Goal: Task Accomplishment & Management: Complete application form

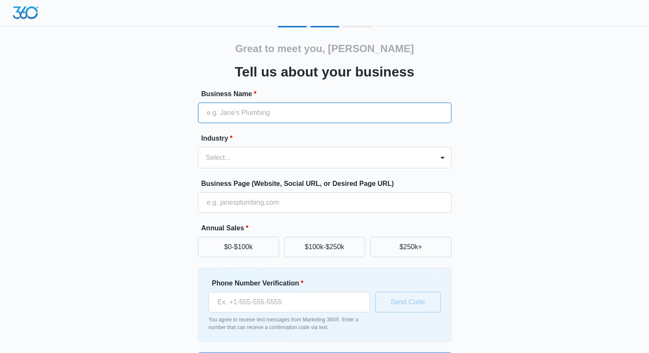
click at [354, 108] on input "Business Name *" at bounding box center [325, 112] width 254 height 20
type input "COMFORT SOLUTIONS HVAC LLC"
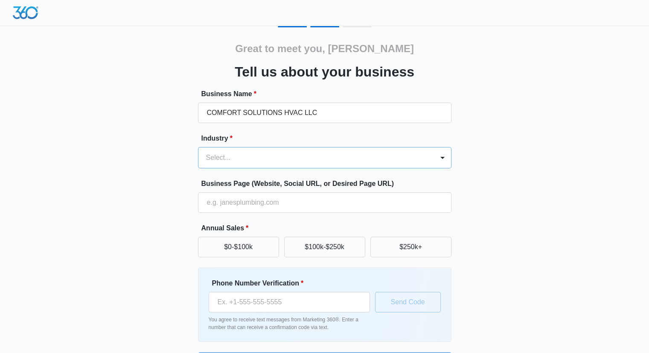
click at [298, 163] on div at bounding box center [314, 158] width 217 height 12
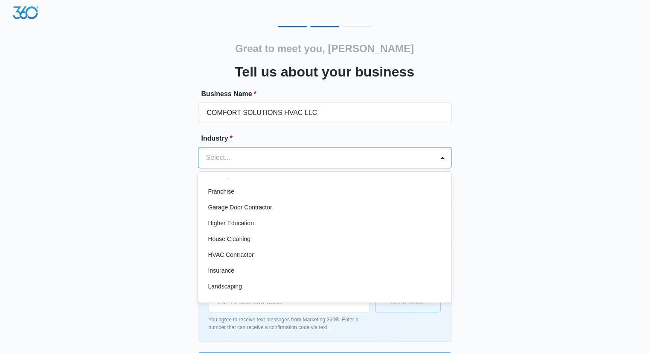
scroll to position [302, 0]
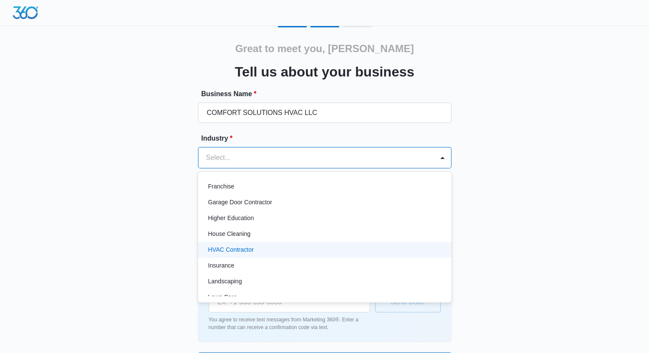
click at [292, 253] on div "HVAC Contractor" at bounding box center [323, 249] width 231 height 9
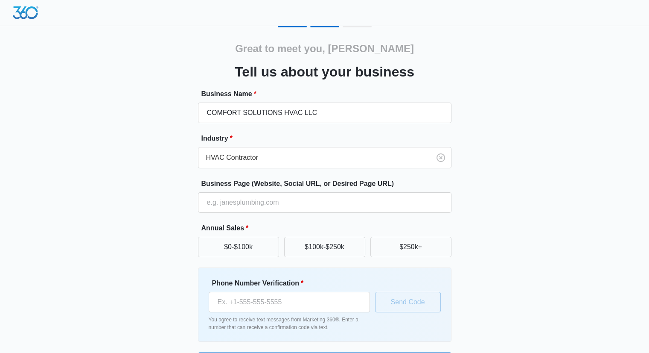
click at [496, 77] on div "Great to meet you, nathan Tell us about your business Business Name * COMFORT S…" at bounding box center [325, 199] width 512 height 346
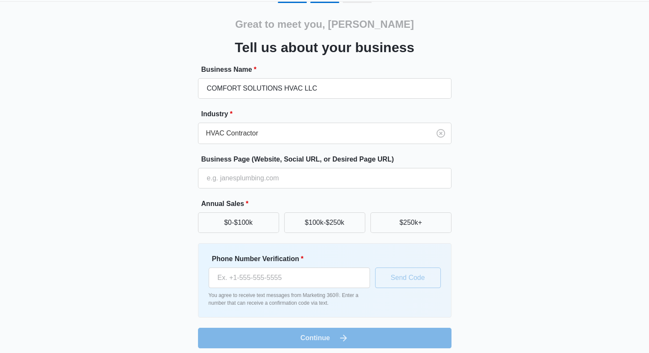
scroll to position [29, 0]
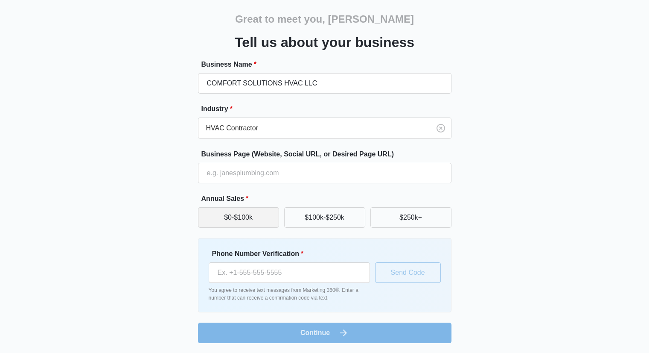
click at [233, 226] on button "$0-$100k" at bounding box center [238, 217] width 81 height 20
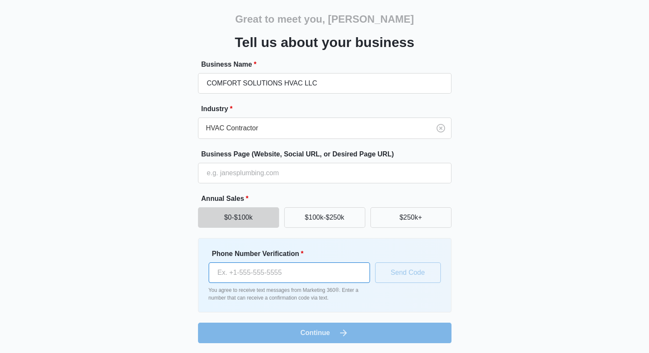
click at [260, 275] on input "Phone Number Verification *" at bounding box center [289, 272] width 161 height 20
type input "(706) 483-6403"
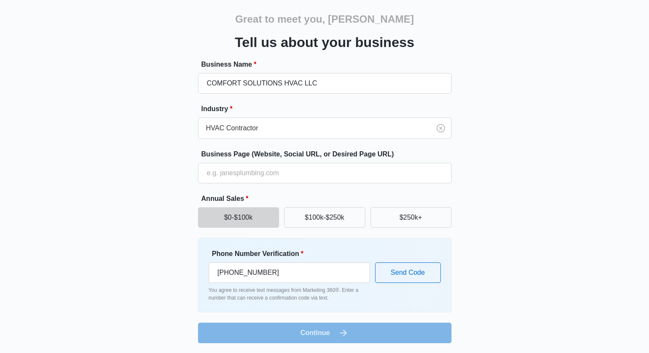
click at [303, 337] on form "Business Name * COMFORT SOLUTIONS HVAC LLC Industry * HVAC Contractor Business …" at bounding box center [325, 200] width 254 height 283
click at [409, 272] on button "Send Code" at bounding box center [408, 272] width 66 height 20
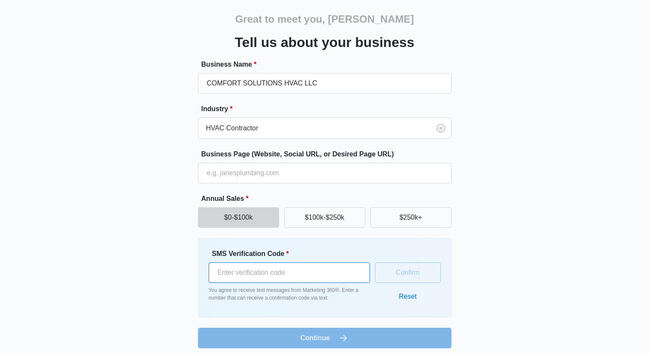
click at [302, 266] on input "SMS Verification Code *" at bounding box center [289, 272] width 161 height 20
type input "1"
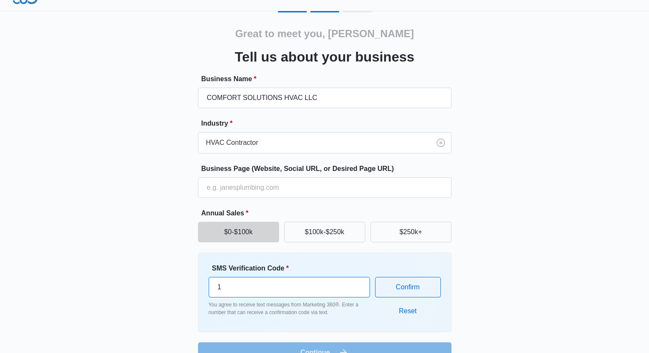
scroll to position [0, 0]
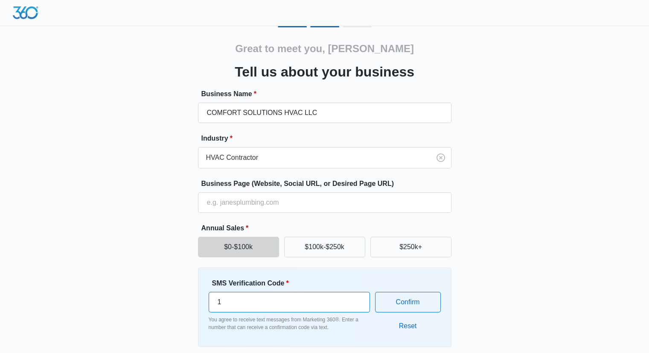
type input "0"
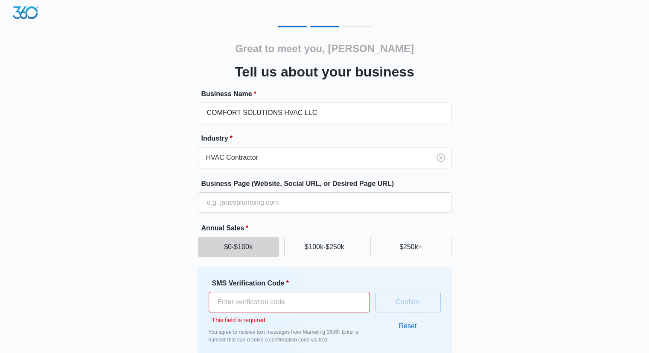
type input "1"
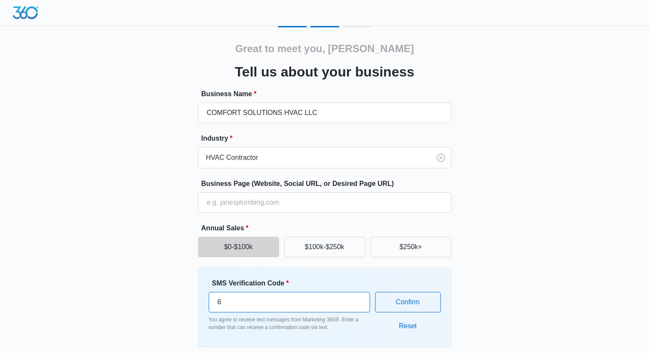
click at [357, 296] on input "6" at bounding box center [289, 302] width 161 height 20
click at [357, 296] on input "7" at bounding box center [289, 302] width 161 height 20
click at [357, 296] on input "8" at bounding box center [289, 302] width 161 height 20
click at [271, 303] on input "8" at bounding box center [289, 302] width 161 height 20
type input "819562"
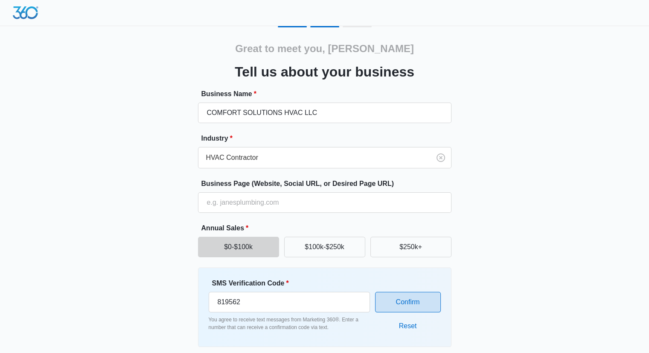
click at [432, 306] on button "Confirm" at bounding box center [408, 302] width 66 height 20
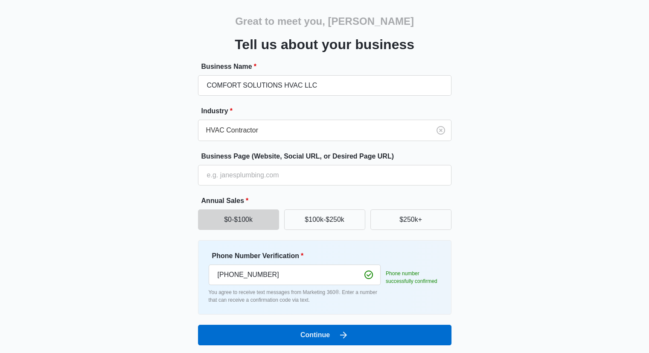
scroll to position [29, 0]
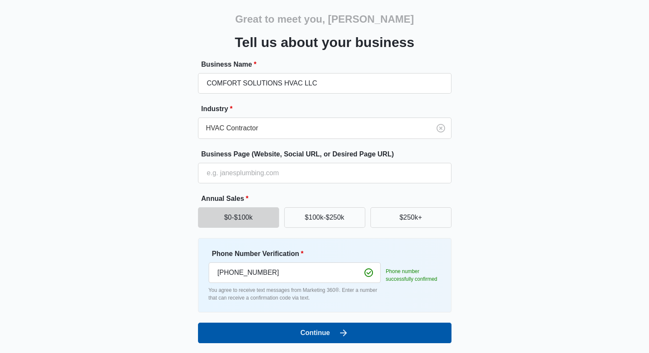
click at [364, 333] on button "Continue" at bounding box center [325, 332] width 254 height 20
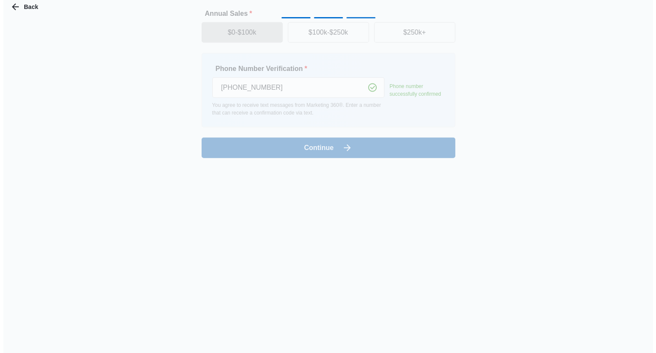
scroll to position [0, 0]
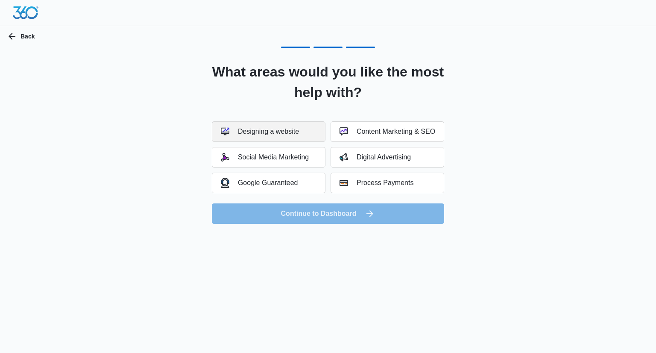
click at [254, 125] on button "Designing a website" at bounding box center [269, 131] width 114 height 20
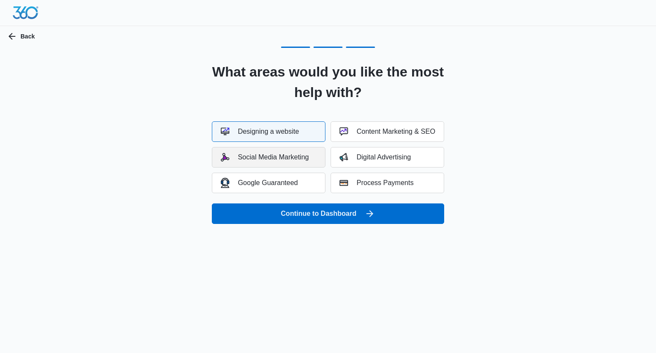
click at [278, 154] on div "Social Media Marketing" at bounding box center [265, 157] width 88 height 9
click at [286, 180] on div "Google Guaranteed" at bounding box center [259, 183] width 77 height 10
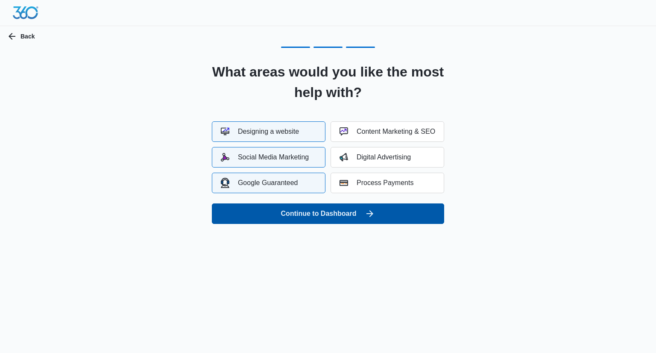
drag, startPoint x: 286, startPoint y: 180, endPoint x: 297, endPoint y: 210, distance: 32.7
click at [297, 210] on form "Designing a website Content Marketing & SEO Social Media Marketing Digital Adve…" at bounding box center [328, 172] width 232 height 102
click at [297, 210] on button "Continue to Dashboard" at bounding box center [328, 213] width 232 height 20
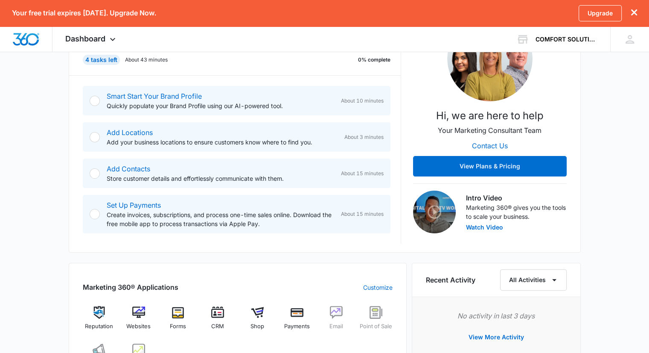
scroll to position [171, 0]
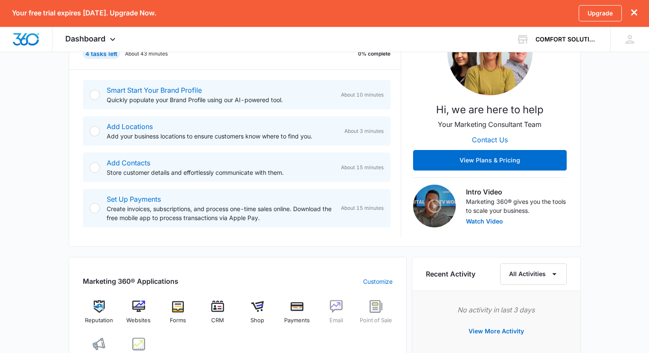
click at [98, 95] on div at bounding box center [95, 95] width 10 height 10
click at [96, 93] on div at bounding box center [95, 95] width 10 height 10
click at [96, 129] on div at bounding box center [95, 131] width 10 height 10
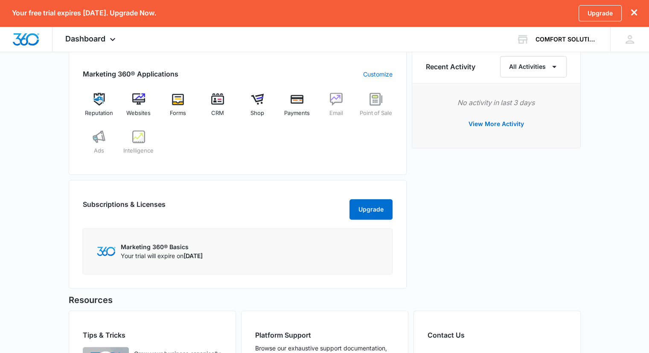
scroll to position [381, 0]
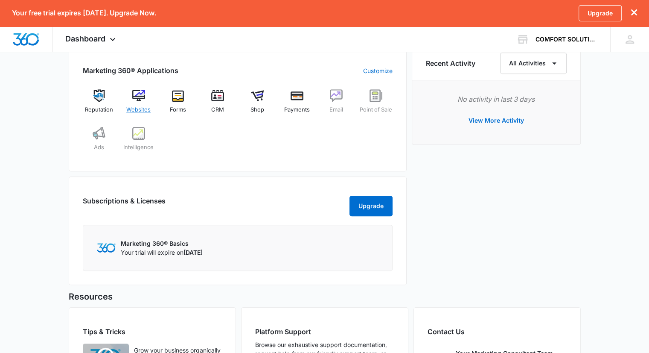
click at [137, 105] on span "Websites" at bounding box center [138, 109] width 24 height 9
